Goal: Communication & Community: Answer question/provide support

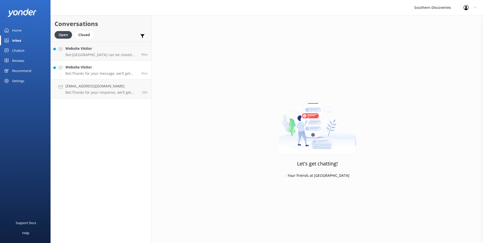
click at [114, 77] on link "Website Visitor Bot: Thanks for your message, we'll get back to you as soon as …" at bounding box center [101, 70] width 101 height 19
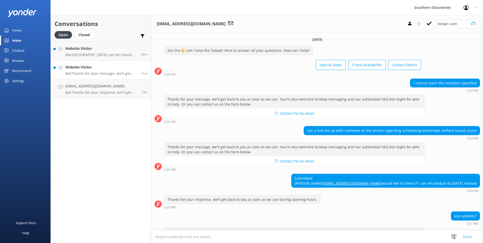
scroll to position [39, 0]
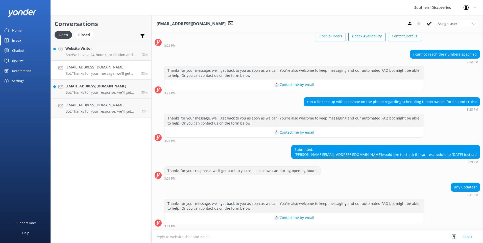
click at [232, 237] on textarea at bounding box center [318, 237] width 332 height 12
type textarea "L"
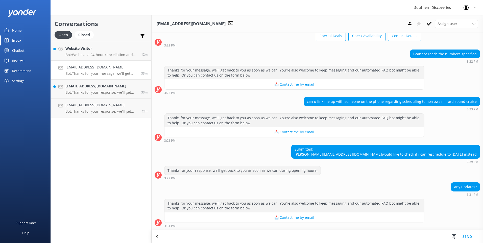
scroll to position [39, 0]
drag, startPoint x: 189, startPoint y: 237, endPoint x: 211, endPoint y: 217, distance: 30.2
click at [195, 233] on textarea "[PERSON_NAME], pleasae ring reservations team on [PHONE_NUMBER]" at bounding box center [318, 237] width 332 height 13
click at [266, 238] on textarea "[PERSON_NAME], please ring reservations team on [PHONE_NUMBER]" at bounding box center [318, 237] width 332 height 13
type textarea "[PERSON_NAME], please ring reservations team on [PHONE_NUMBER] for best assista…"
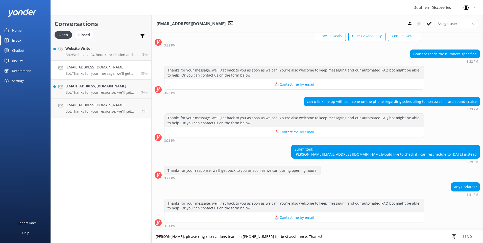
click at [468, 233] on button "Send" at bounding box center [467, 237] width 19 height 13
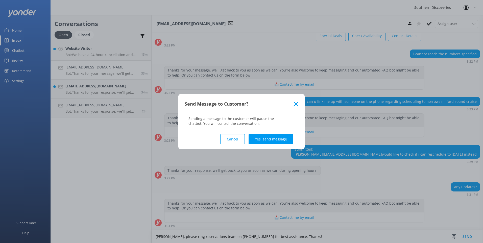
click at [468, 233] on div "Send Message to Customer? Sending a message to the customer will pause the chat…" at bounding box center [241, 121] width 483 height 243
click at [280, 137] on button "Yes, send message" at bounding box center [271, 139] width 45 height 10
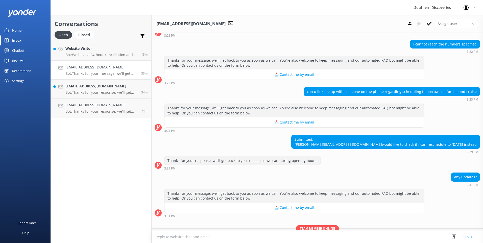
scroll to position [72, 0]
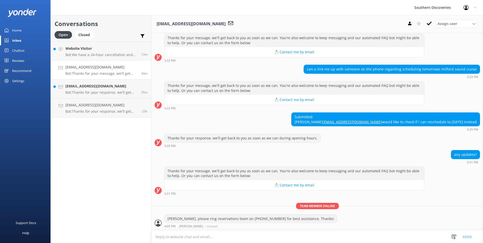
click at [423, 26] on button at bounding box center [419, 24] width 9 height 8
click at [428, 23] on icon at bounding box center [429, 23] width 5 height 5
click at [419, 24] on use at bounding box center [419, 23] width 5 height 5
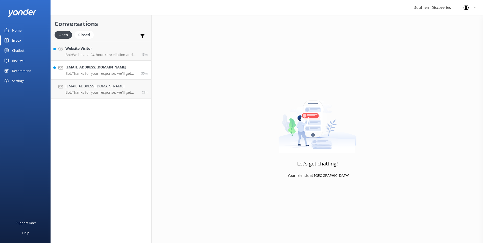
click at [91, 66] on h4 "[EMAIL_ADDRESS][DOMAIN_NAME]" at bounding box center [101, 67] width 72 height 6
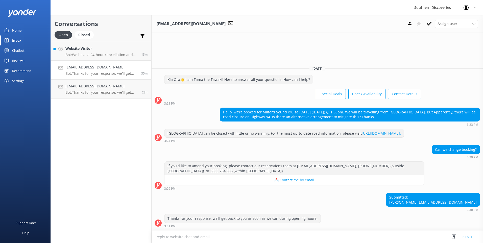
click at [210, 242] on textarea at bounding box center [318, 237] width 332 height 12
type textarea "H"
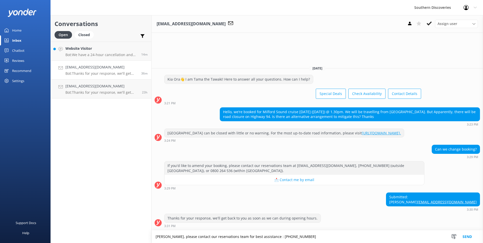
type textarea "[PERSON_NAME], please contact our reservations team for best assistance : [PHON…"
click at [470, 236] on button "Send" at bounding box center [467, 237] width 19 height 13
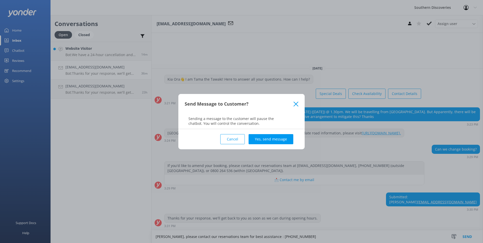
drag, startPoint x: 285, startPoint y: 142, endPoint x: 284, endPoint y: 134, distance: 8.4
click at [285, 142] on button "Yes, send message" at bounding box center [271, 139] width 45 height 10
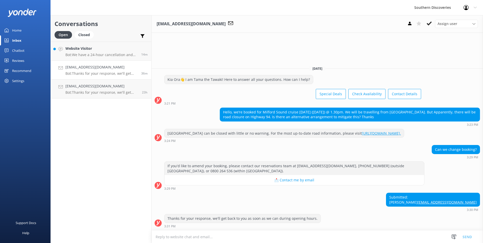
scroll to position [14, 0]
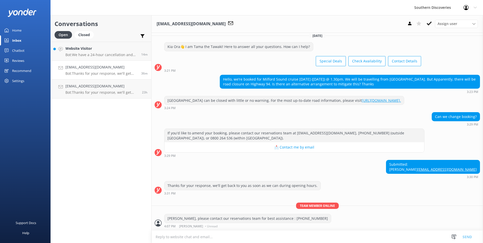
click at [89, 67] on h4 "[EMAIL_ADDRESS][DOMAIN_NAME]" at bounding box center [101, 67] width 72 height 6
click at [432, 22] on button at bounding box center [429, 24] width 9 height 8
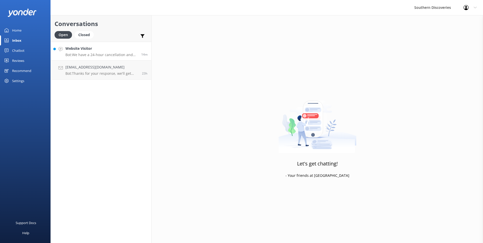
drag, startPoint x: 135, startPoint y: 54, endPoint x: 138, endPoint y: 53, distance: 2.7
click at [136, 54] on p "Bot: We have a 24-hour cancellation and amendment policy. If you notify us more…" at bounding box center [101, 55] width 72 height 5
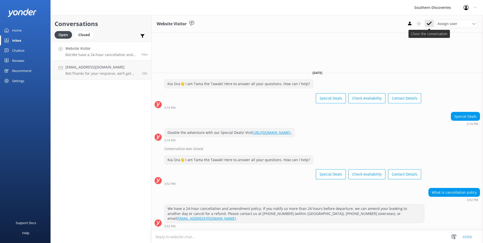
click at [431, 25] on icon at bounding box center [429, 23] width 5 height 5
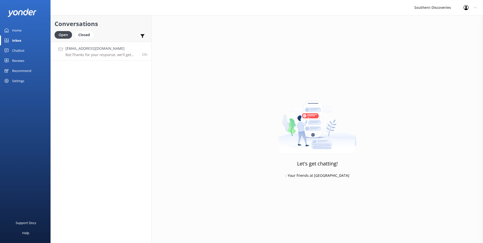
click at [115, 58] on link "[EMAIL_ADDRESS][DOMAIN_NAME] Bot: Thanks for your response, we'll get back to y…" at bounding box center [101, 51] width 101 height 19
